Goal: Task Accomplishment & Management: Use online tool/utility

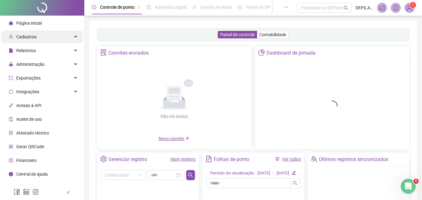
click at [28, 36] on span "Cadastros" at bounding box center [26, 36] width 20 height 5
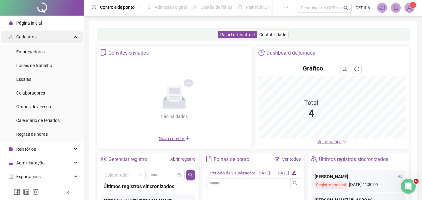
click at [38, 37] on div "Cadastros" at bounding box center [42, 37] width 82 height 12
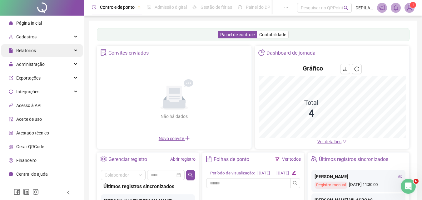
click at [34, 51] on span "Relatórios" at bounding box center [26, 50] width 20 height 5
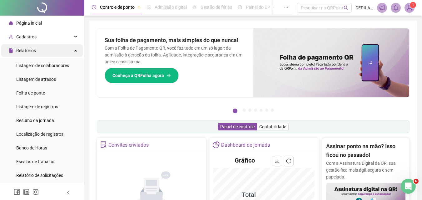
click at [34, 51] on span "Relatórios" at bounding box center [26, 50] width 20 height 5
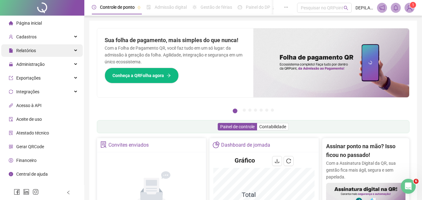
click at [34, 51] on span "Relatórios" at bounding box center [26, 50] width 20 height 5
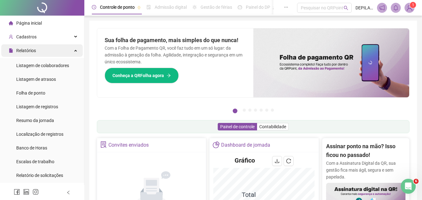
click at [34, 51] on span "Relatórios" at bounding box center [26, 50] width 20 height 5
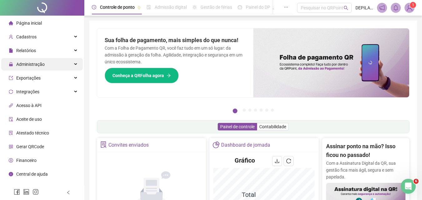
click at [31, 64] on span "Administração" at bounding box center [30, 64] width 28 height 5
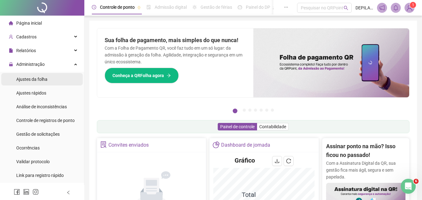
click at [30, 79] on span "Ajustes da folha" at bounding box center [31, 79] width 31 height 5
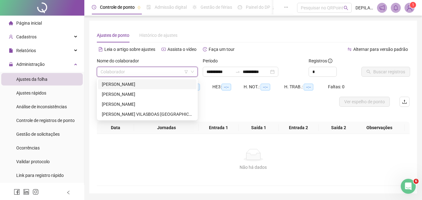
click at [160, 75] on input "search" at bounding box center [145, 71] width 88 height 9
click at [146, 105] on div "[PERSON_NAME]" at bounding box center [147, 104] width 91 height 7
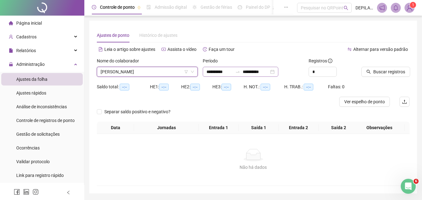
click at [278, 72] on div "**********" at bounding box center [241, 72] width 76 height 10
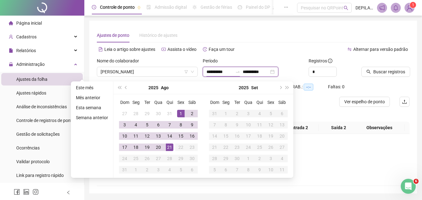
type input "**********"
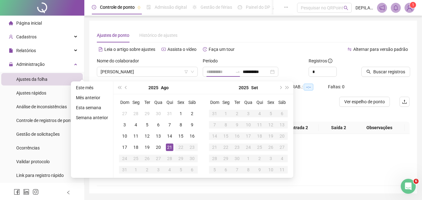
click at [168, 148] on div "21" at bounding box center [169, 147] width 7 height 7
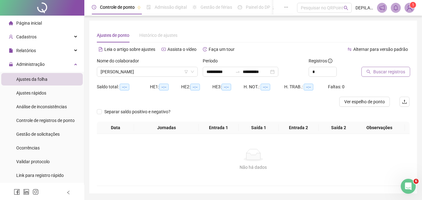
click at [376, 71] on span "Buscar registros" at bounding box center [389, 71] width 32 height 7
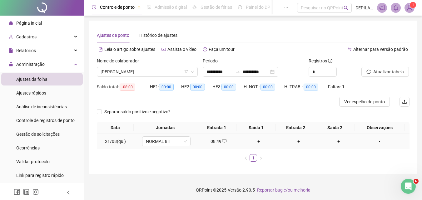
click at [256, 141] on div "+" at bounding box center [258, 141] width 35 height 7
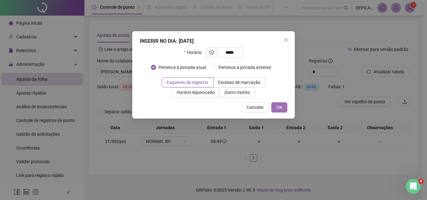
type input "*****"
click at [282, 108] on button "OK" at bounding box center [279, 107] width 16 height 10
